Goal: Task Accomplishment & Management: Manage account settings

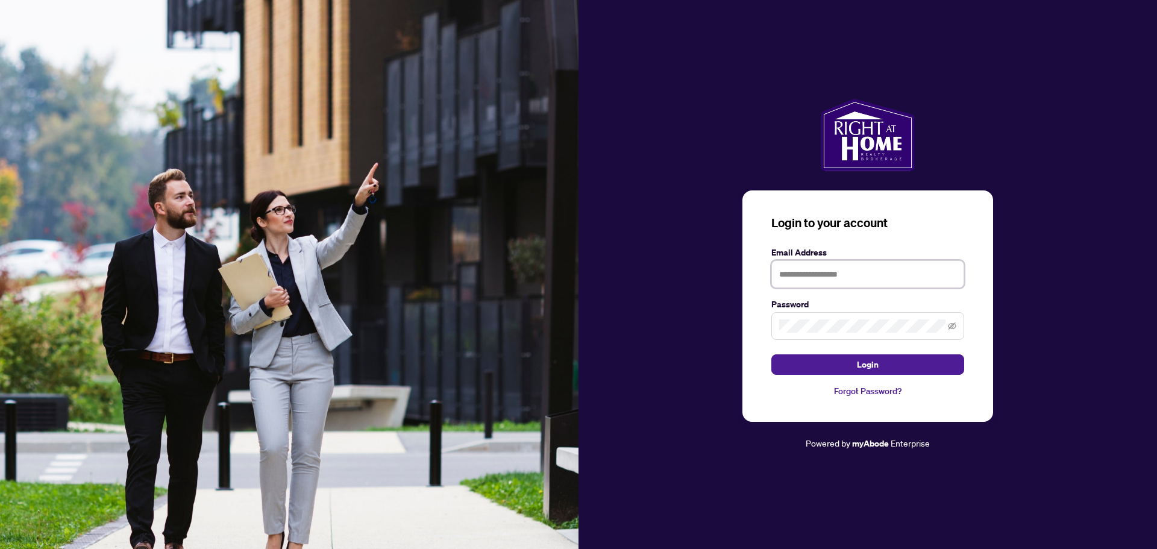
click at [806, 271] on input "text" at bounding box center [868, 274] width 193 height 28
type input "**********"
click at [860, 366] on span "Login" at bounding box center [868, 364] width 22 height 19
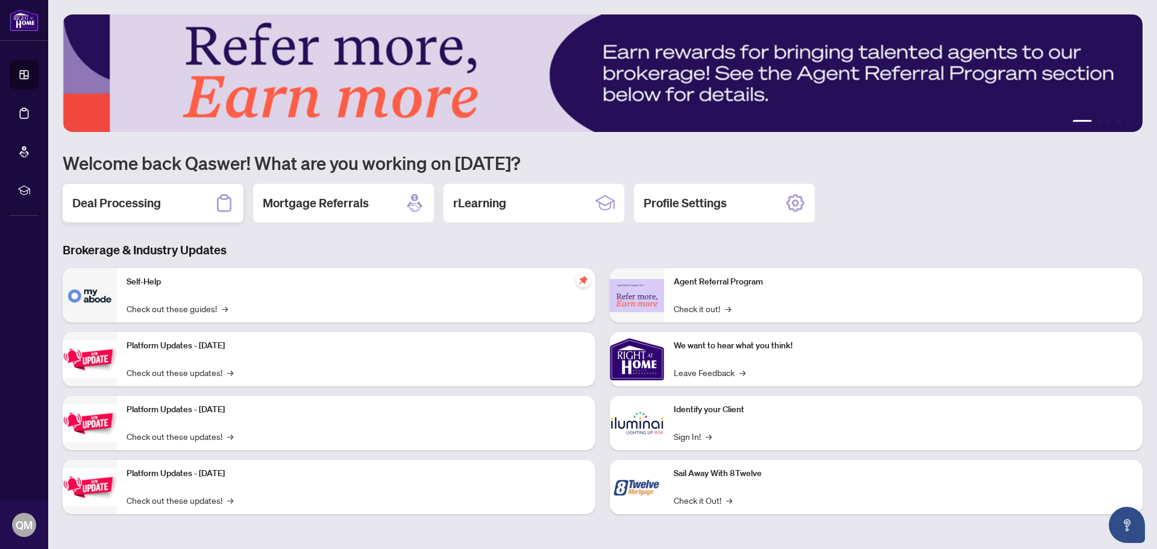
click at [115, 204] on h2 "Deal Processing" at bounding box center [116, 203] width 89 height 17
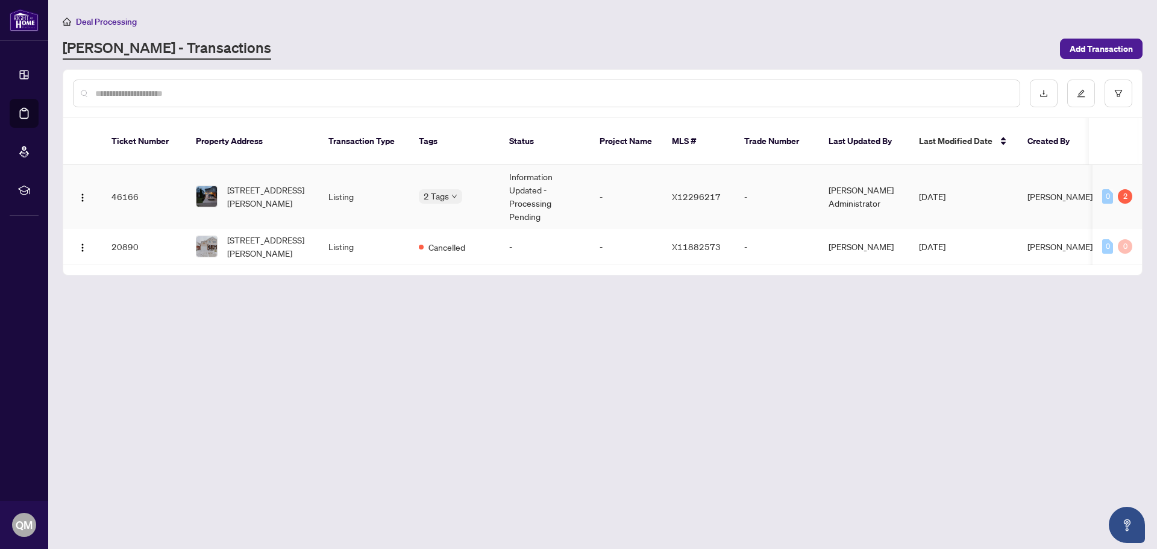
click at [125, 181] on td "46166" at bounding box center [144, 196] width 84 height 63
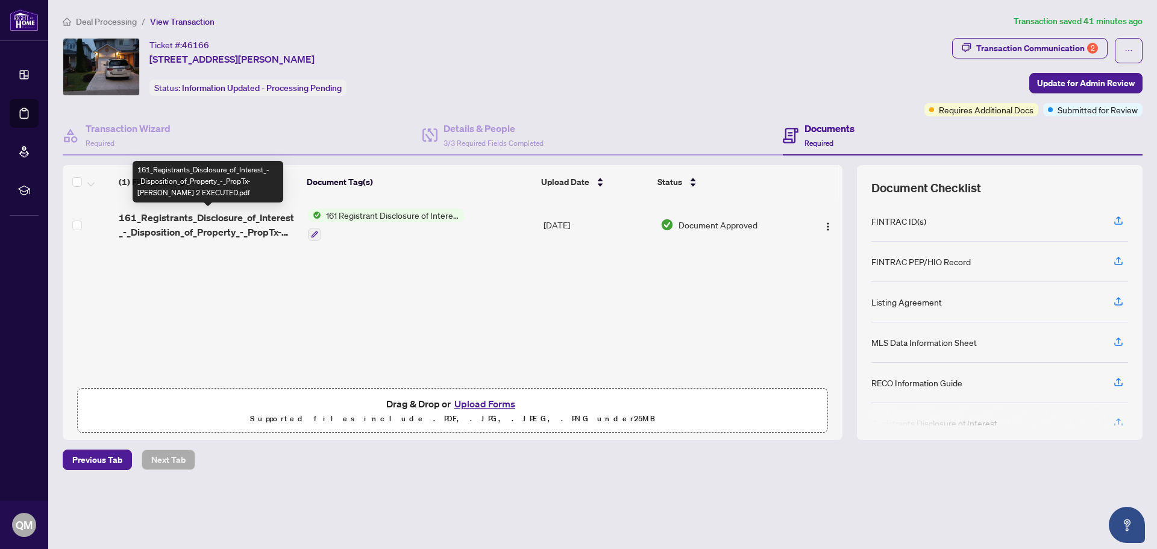
click at [238, 225] on span "161_Registrants_Disclosure_of_Interest_-_Disposition_of_Property_-_PropTx-[PERS…" at bounding box center [208, 224] width 179 height 29
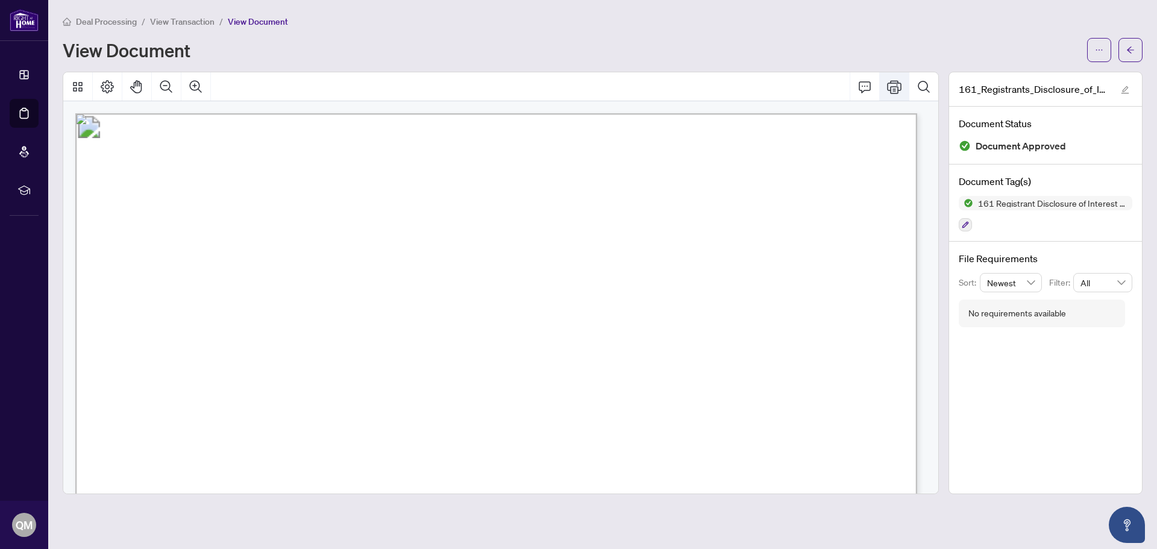
click at [893, 83] on icon "Print" at bounding box center [894, 87] width 14 height 14
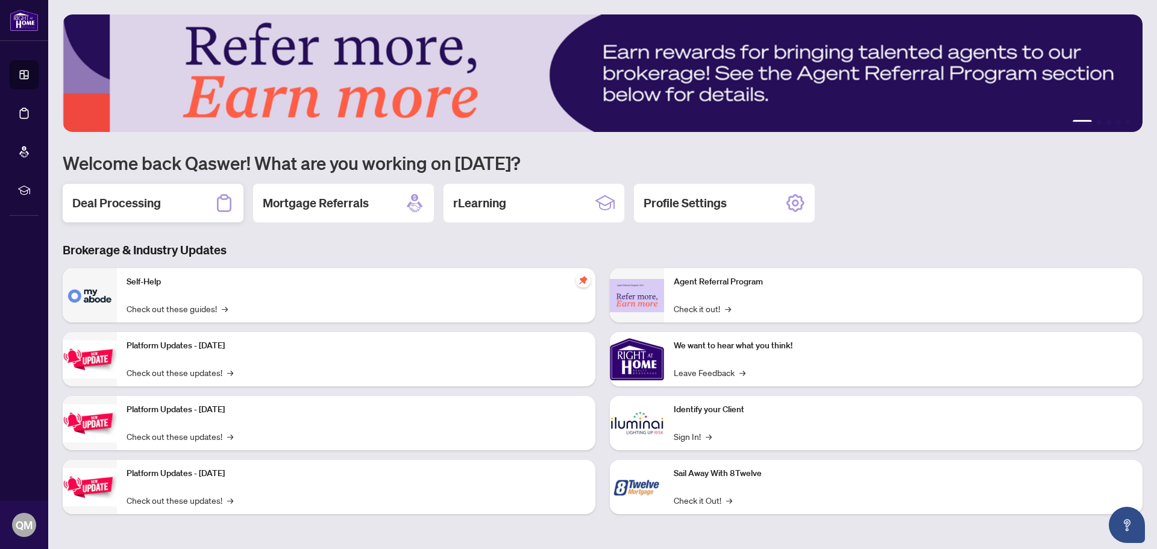
click at [101, 202] on h2 "Deal Processing" at bounding box center [116, 203] width 89 height 17
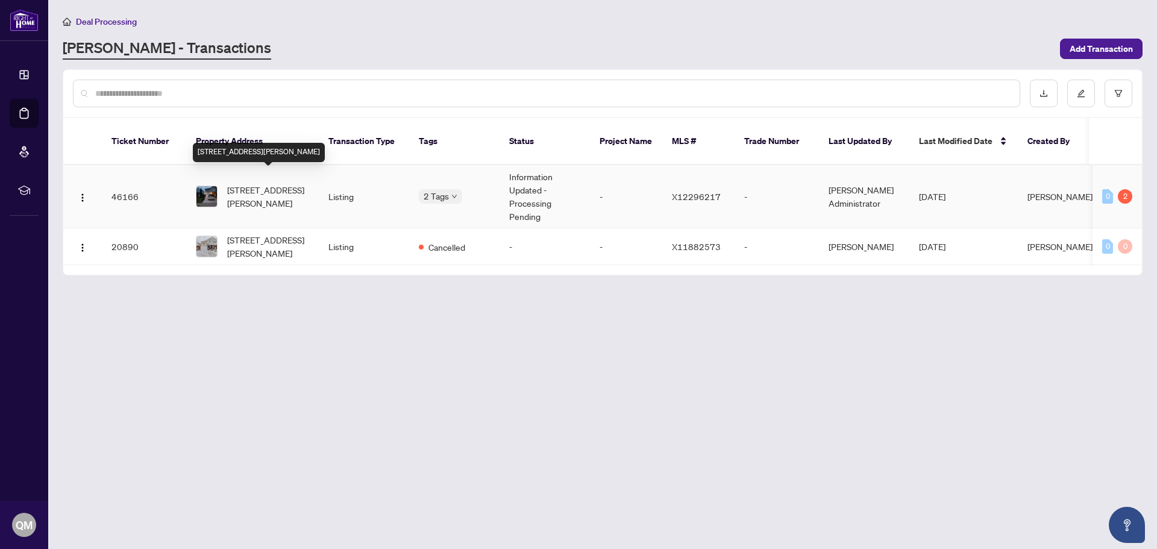
click at [263, 183] on span "[STREET_ADDRESS][PERSON_NAME]" at bounding box center [268, 196] width 82 height 27
click at [114, 180] on td "46166" at bounding box center [144, 196] width 84 height 63
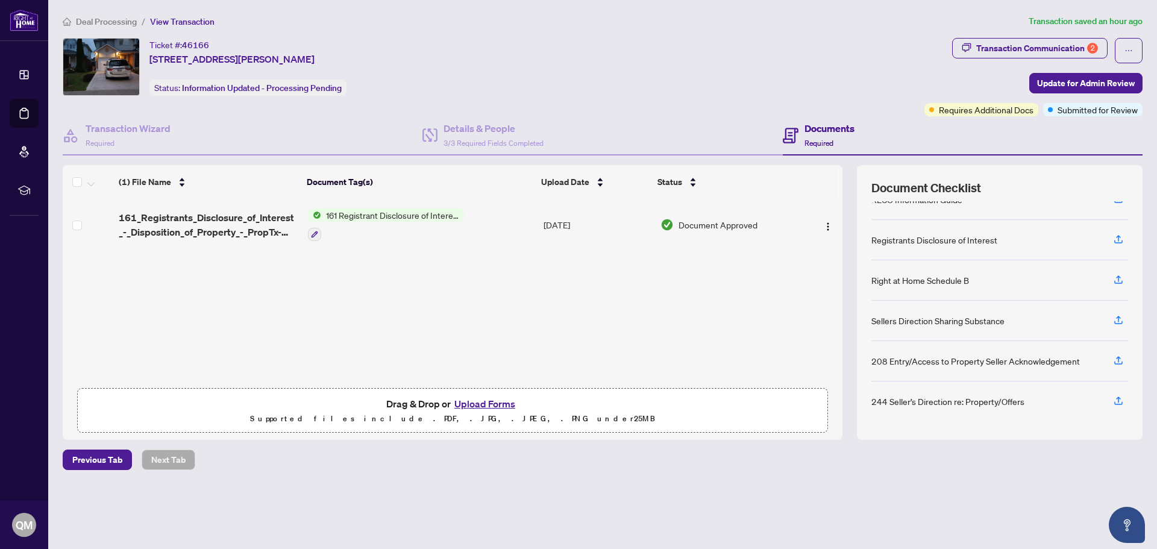
scroll to position [184, 0]
click at [103, 454] on span "Previous Tab" at bounding box center [97, 459] width 50 height 19
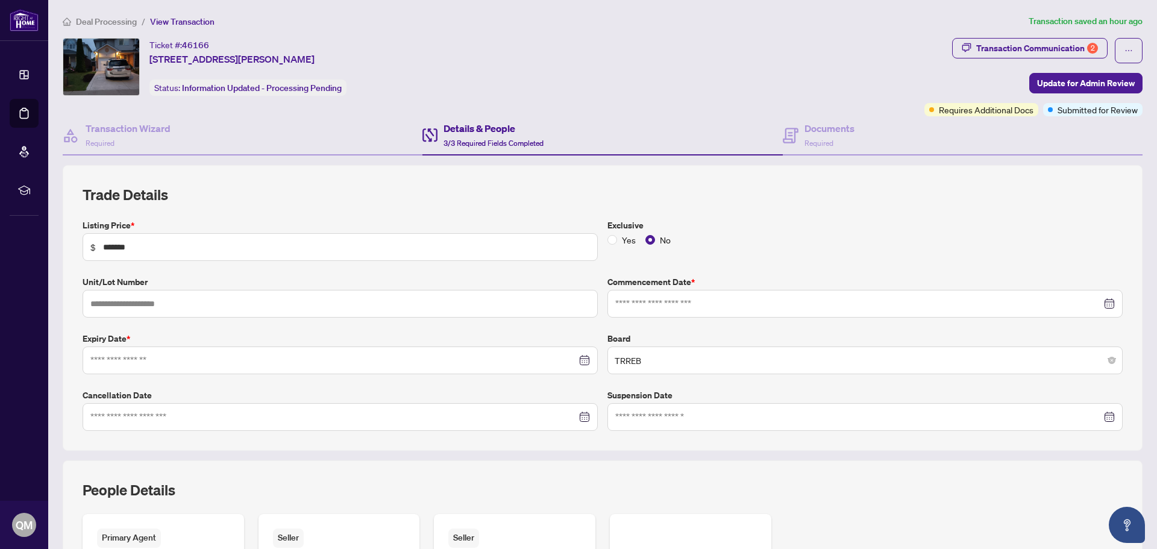
type input "**********"
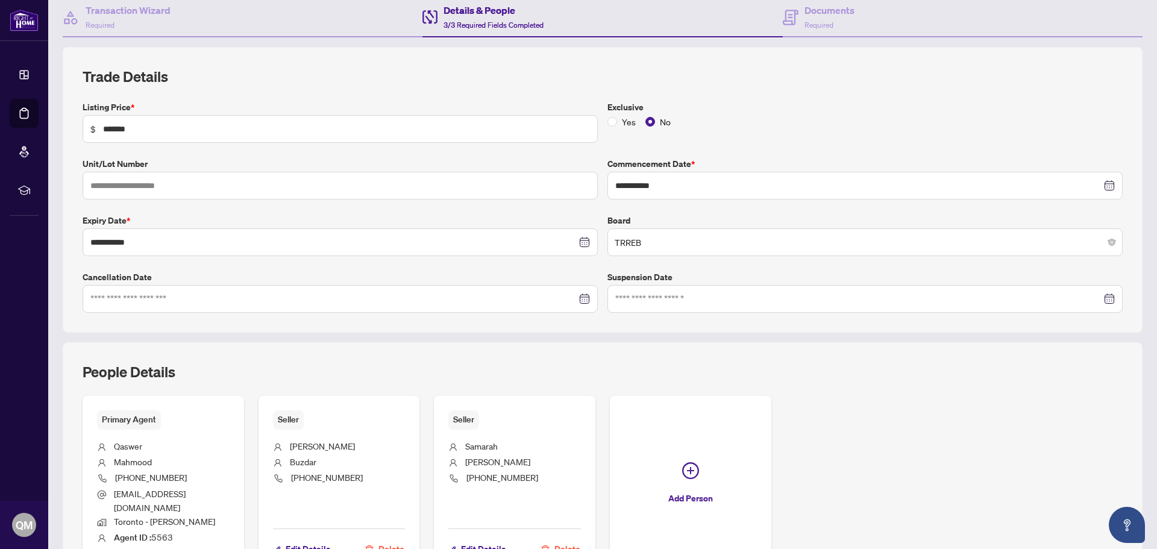
scroll to position [237, 0]
